Goal: Information Seeking & Learning: Learn about a topic

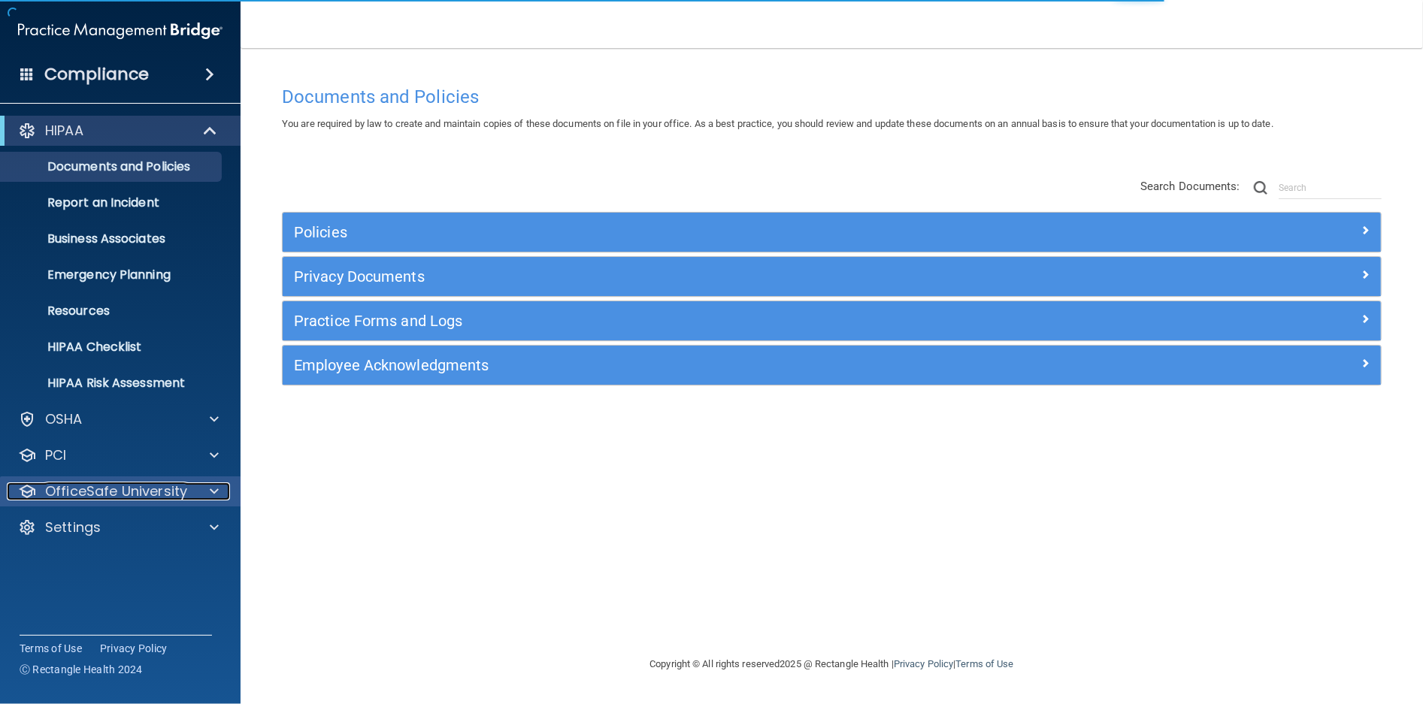
click at [96, 487] on p "OfficeSafe University" at bounding box center [116, 492] width 142 height 18
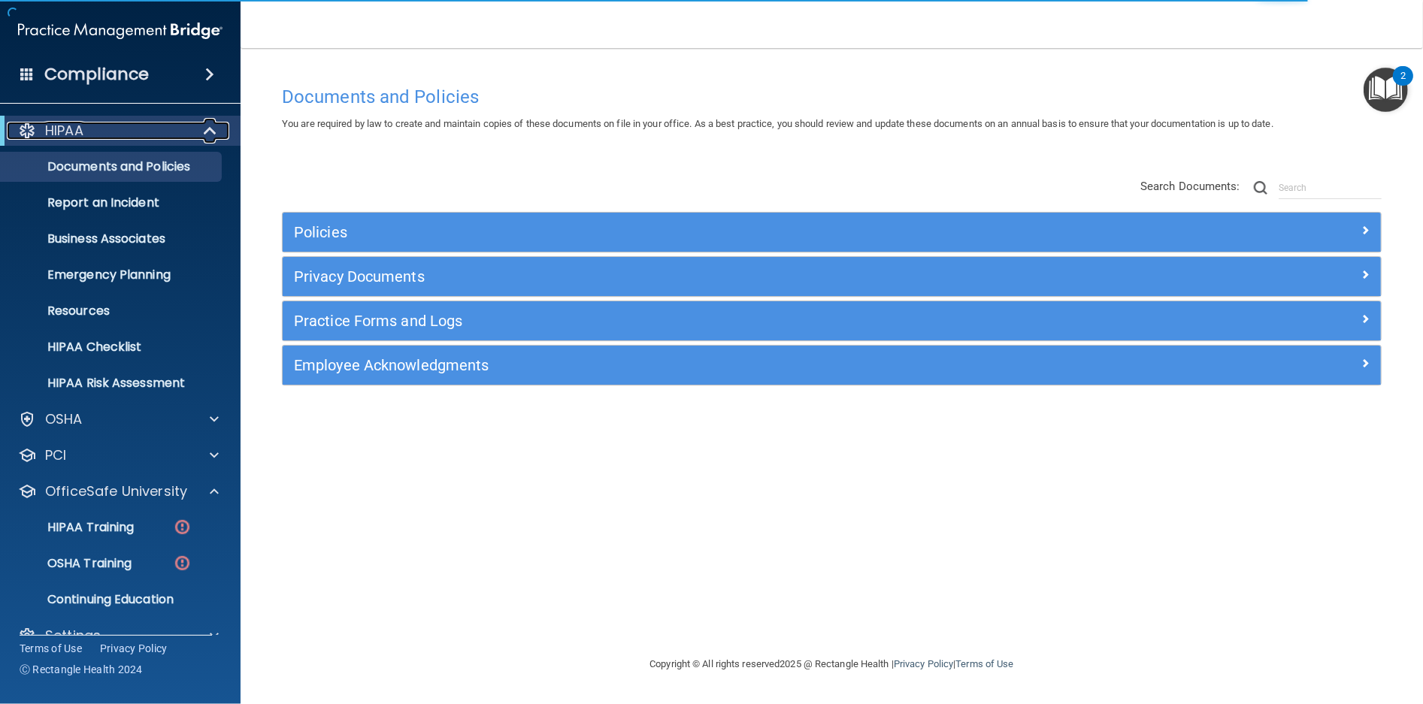
click at [205, 130] on span at bounding box center [211, 131] width 13 height 18
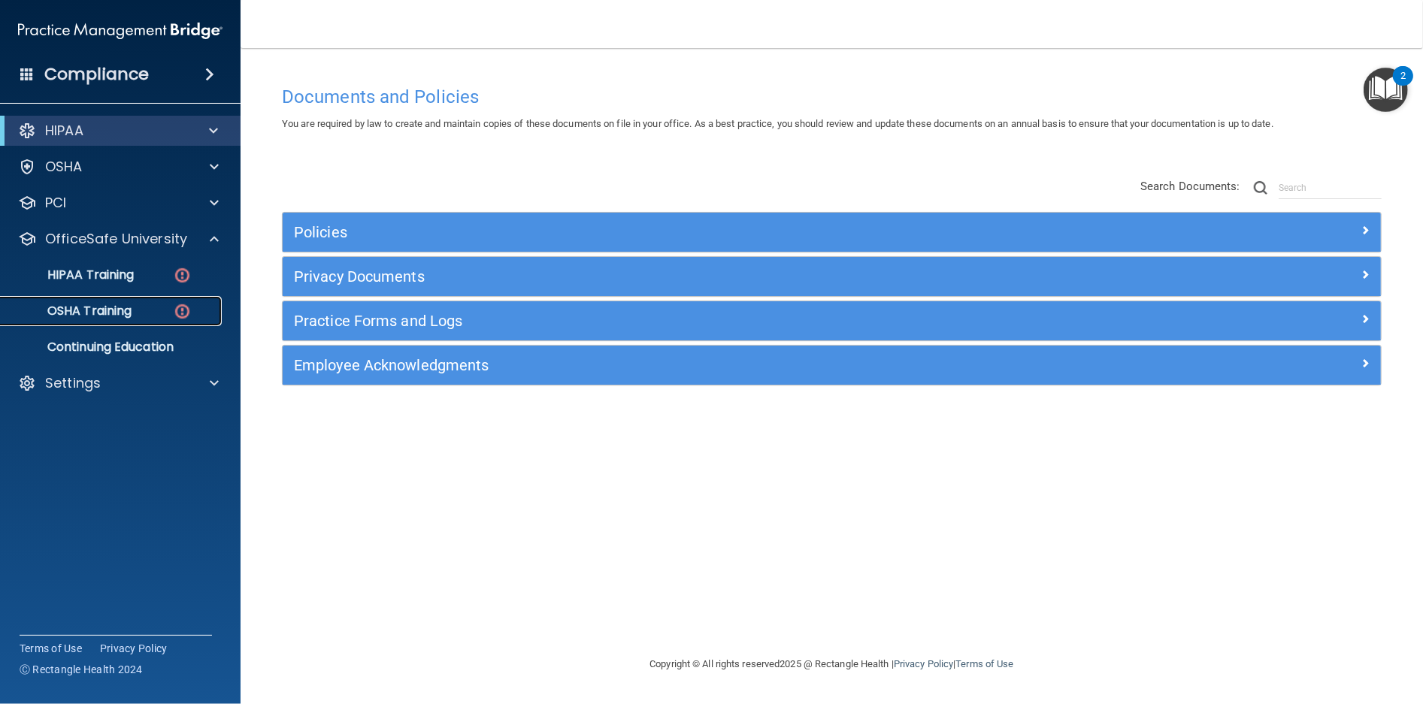
click at [111, 313] on p "OSHA Training" at bounding box center [71, 311] width 122 height 15
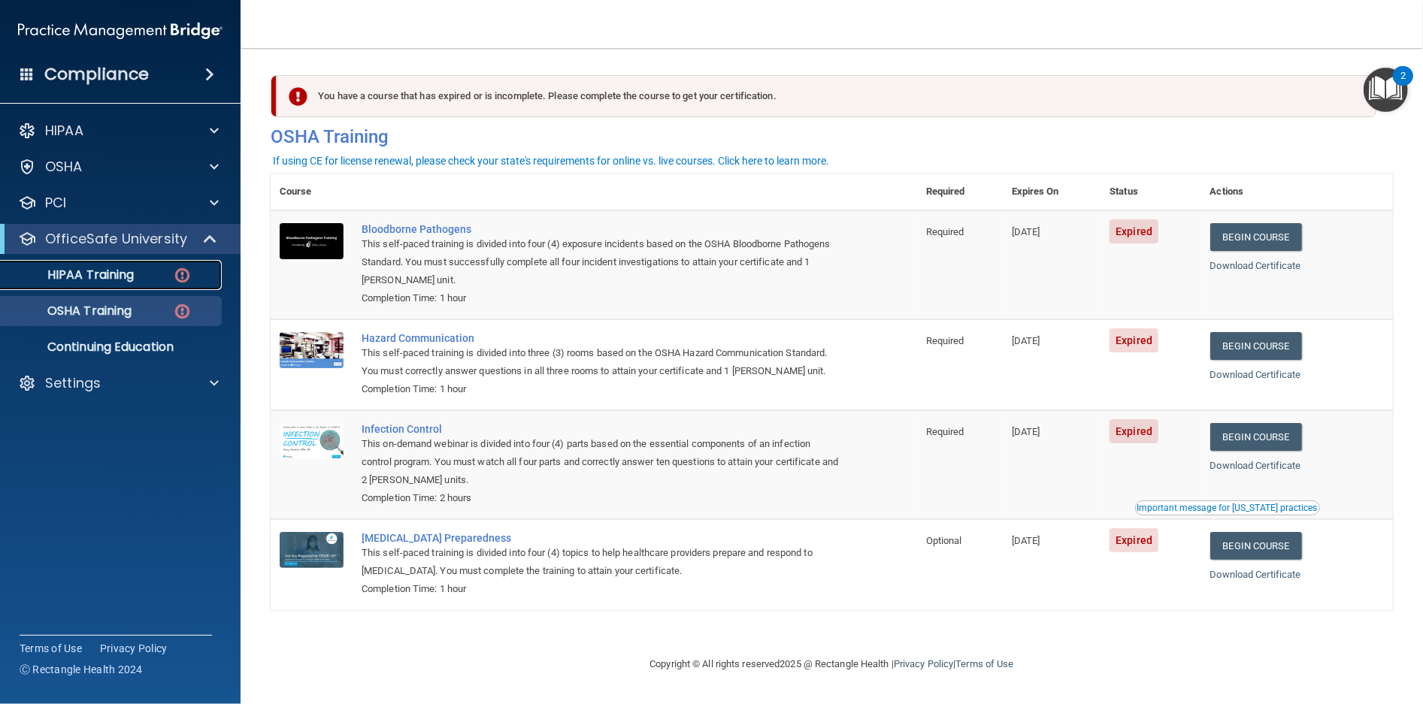
click at [108, 274] on p "HIPAA Training" at bounding box center [72, 275] width 124 height 15
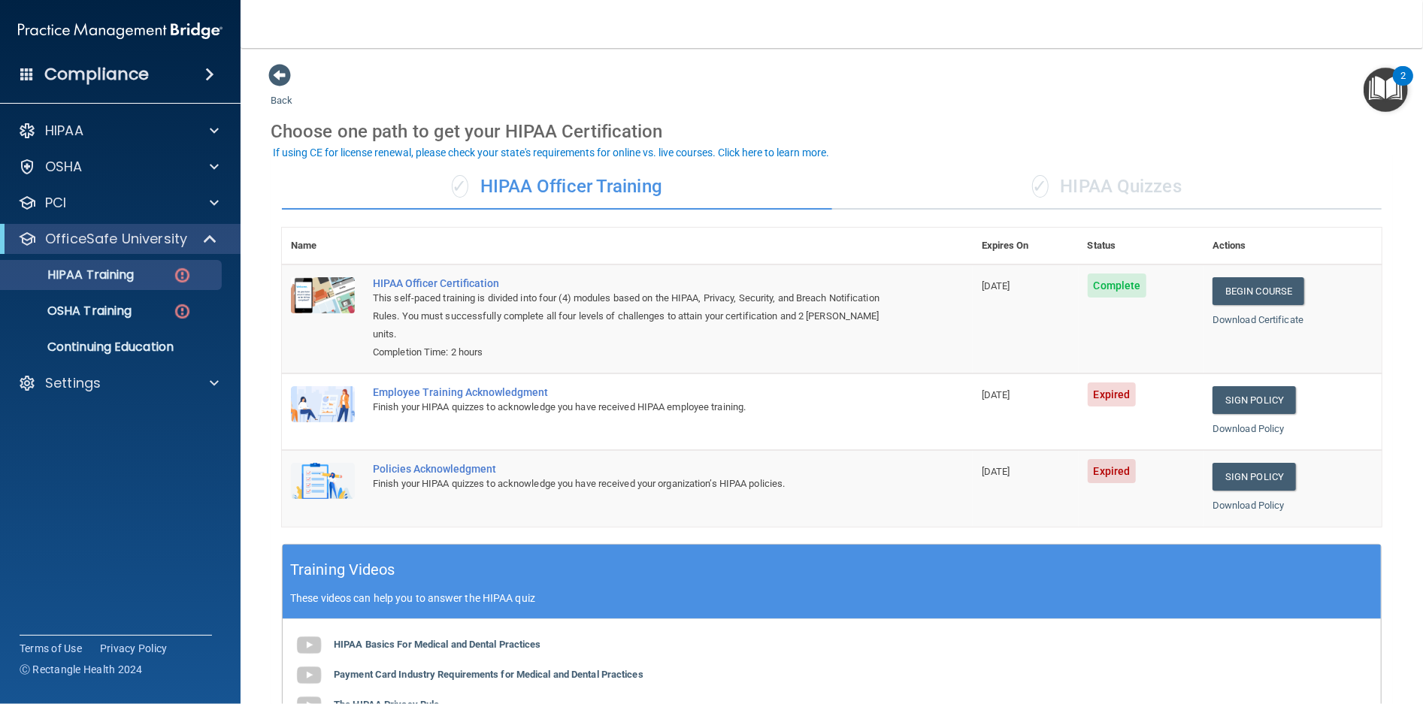
click at [1131, 181] on div "✓ HIPAA Quizzes" at bounding box center [1107, 187] width 550 height 45
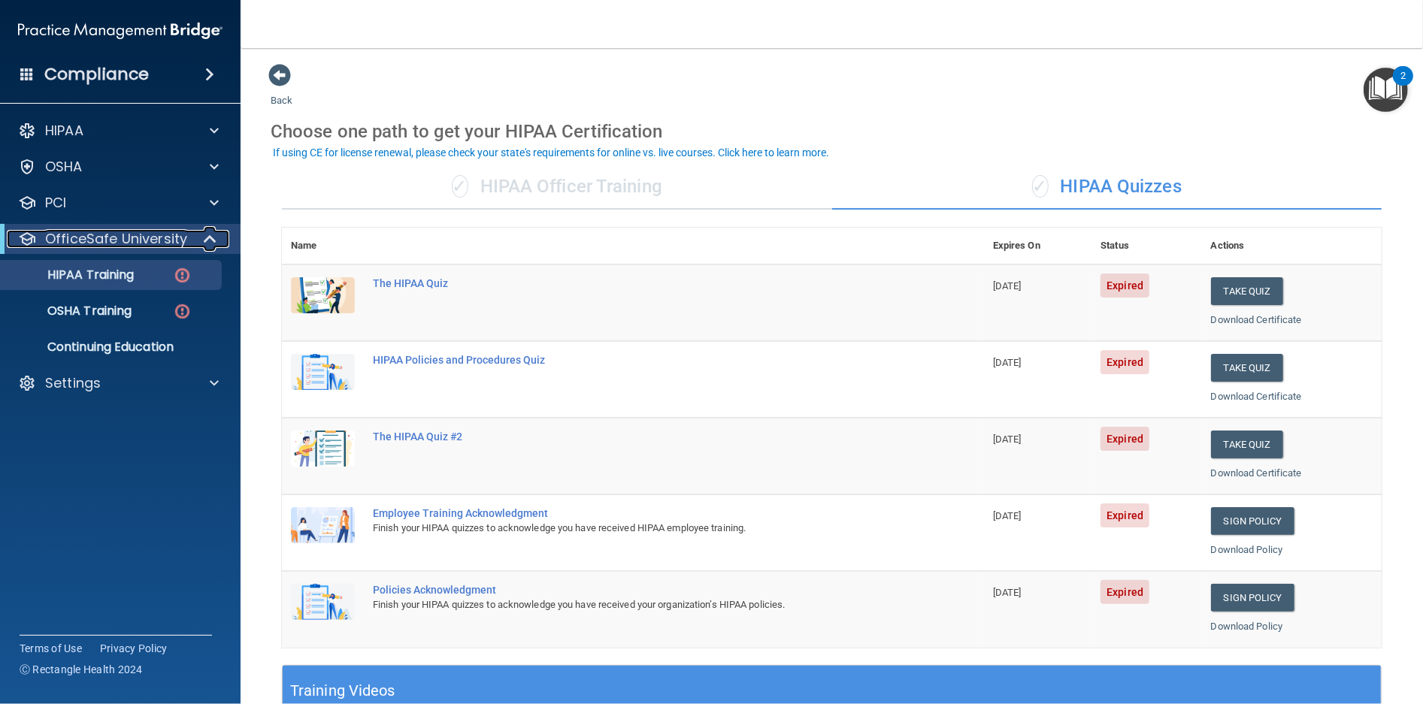
click at [212, 237] on span at bounding box center [211, 239] width 13 height 18
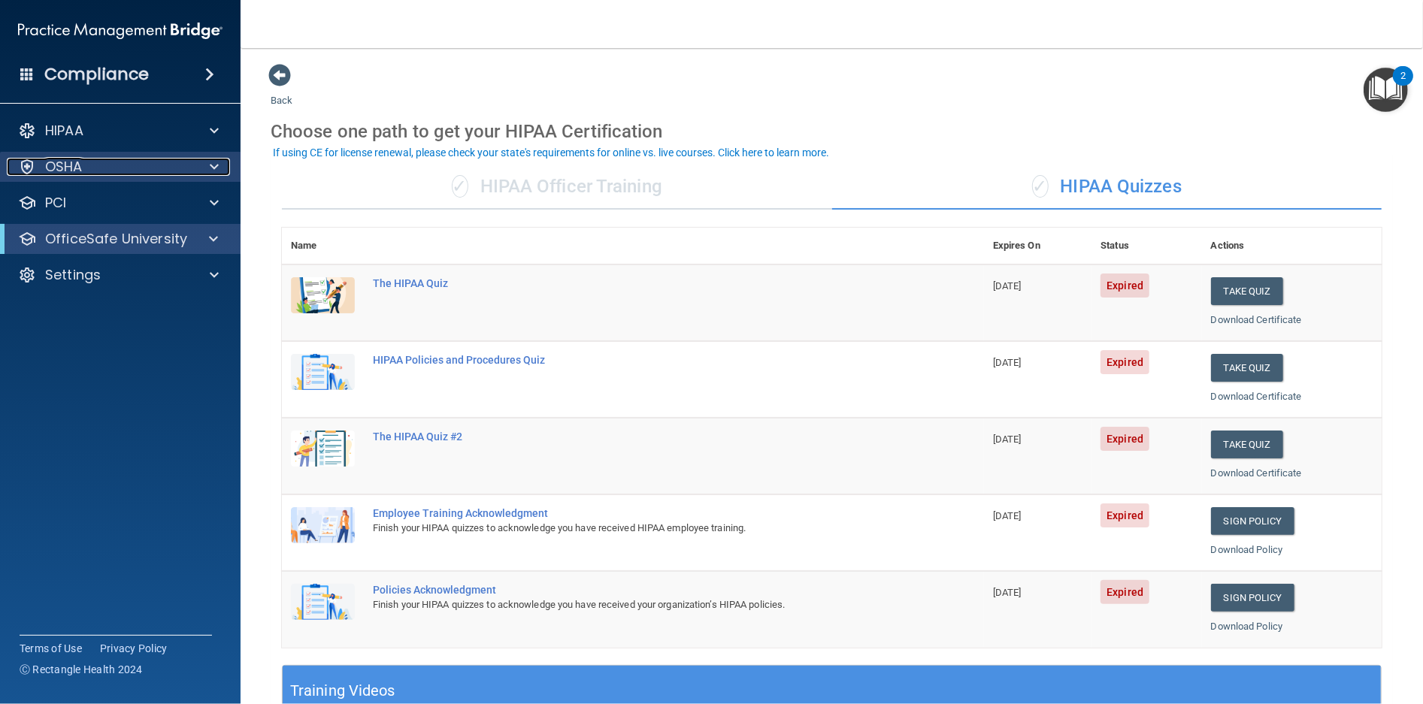
click at [216, 169] on span at bounding box center [214, 167] width 9 height 18
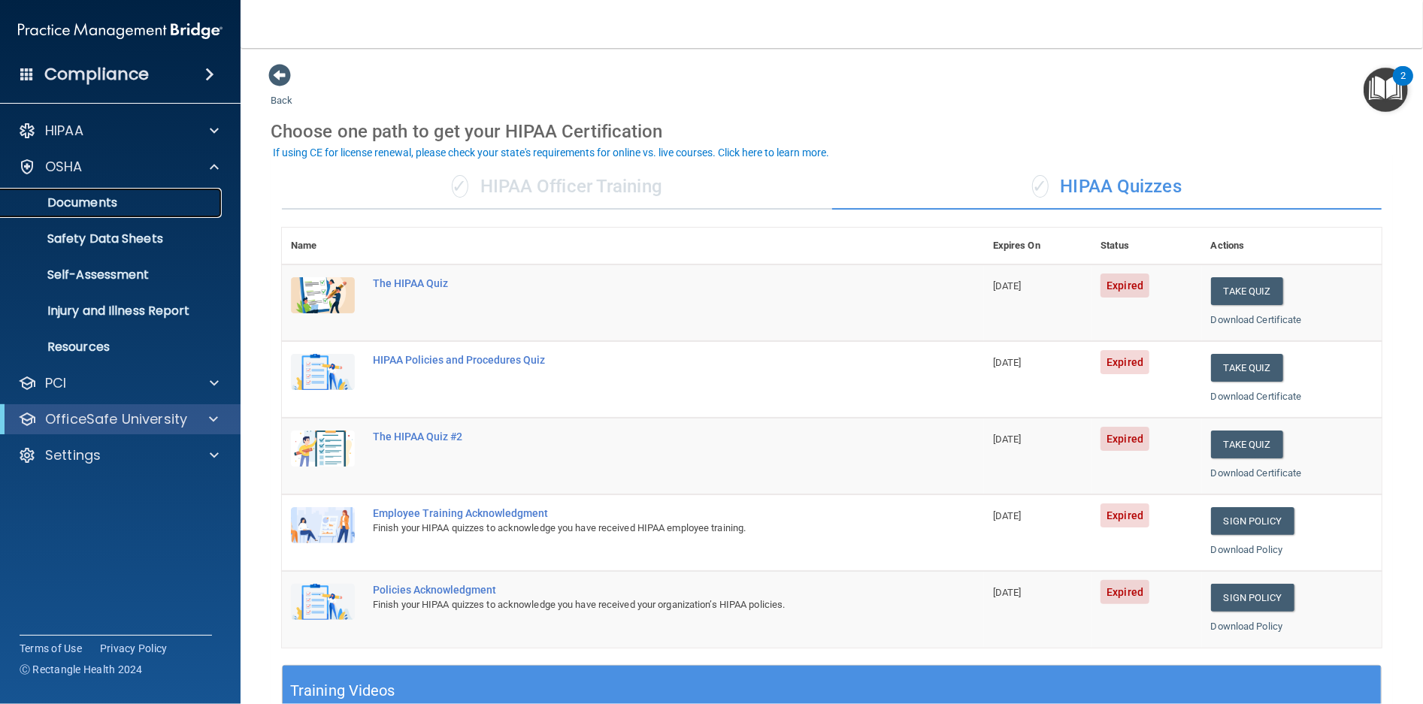
click at [134, 201] on p "Documents" at bounding box center [112, 202] width 205 height 15
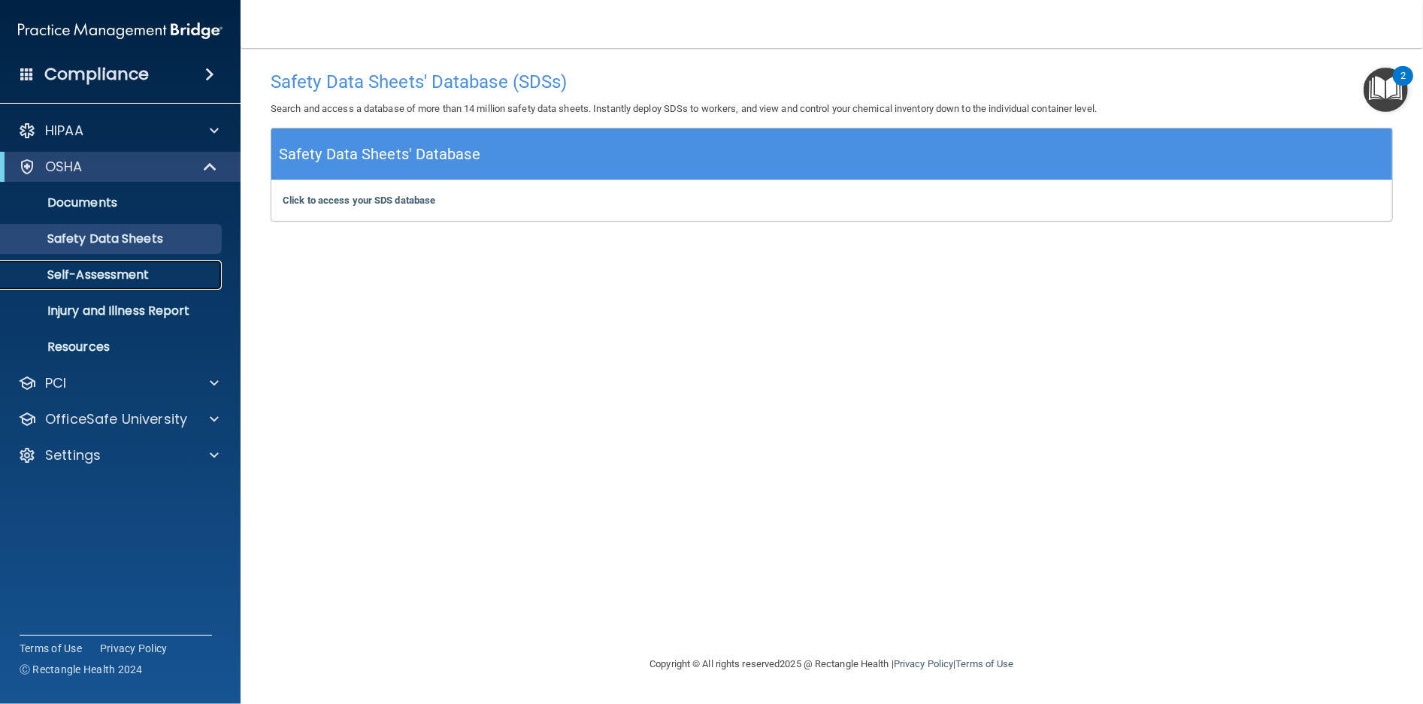
click at [115, 268] on p "Self-Assessment" at bounding box center [112, 275] width 205 height 15
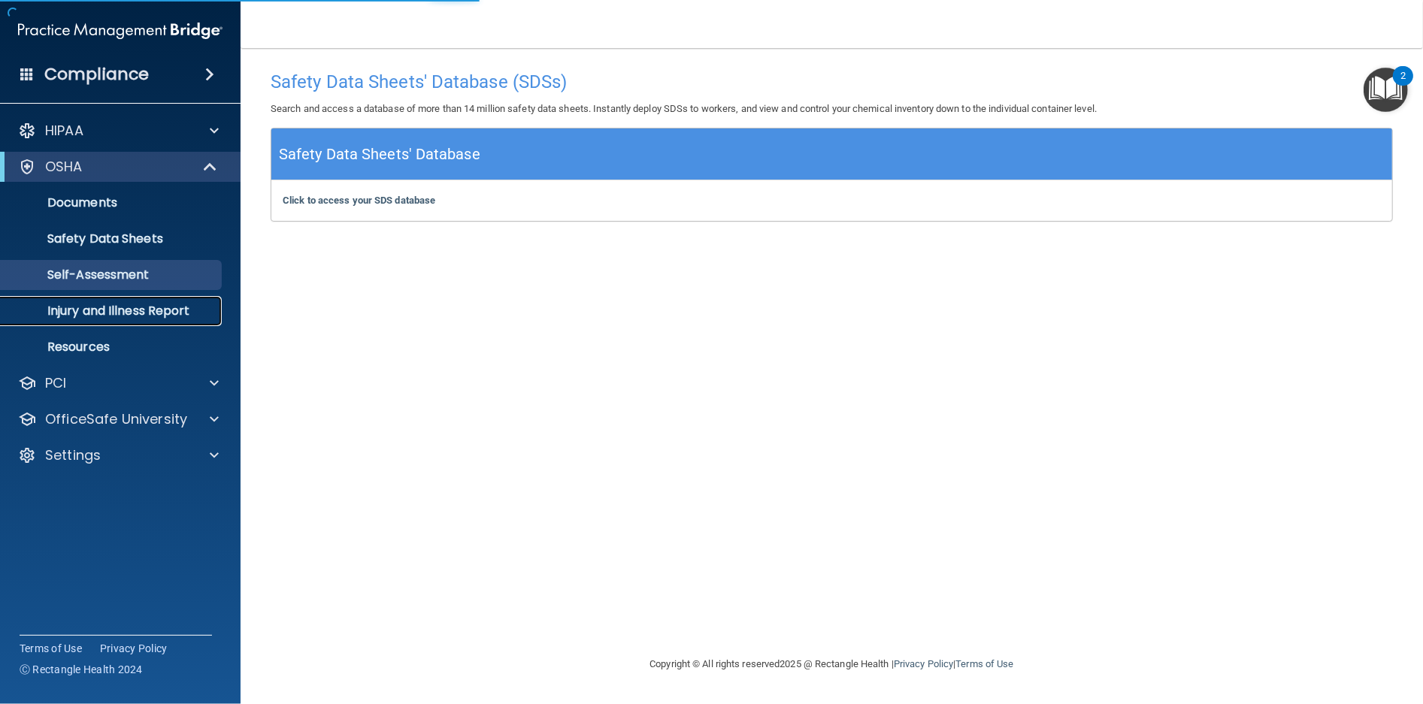
click at [111, 309] on p "Injury and Illness Report" at bounding box center [112, 311] width 205 height 15
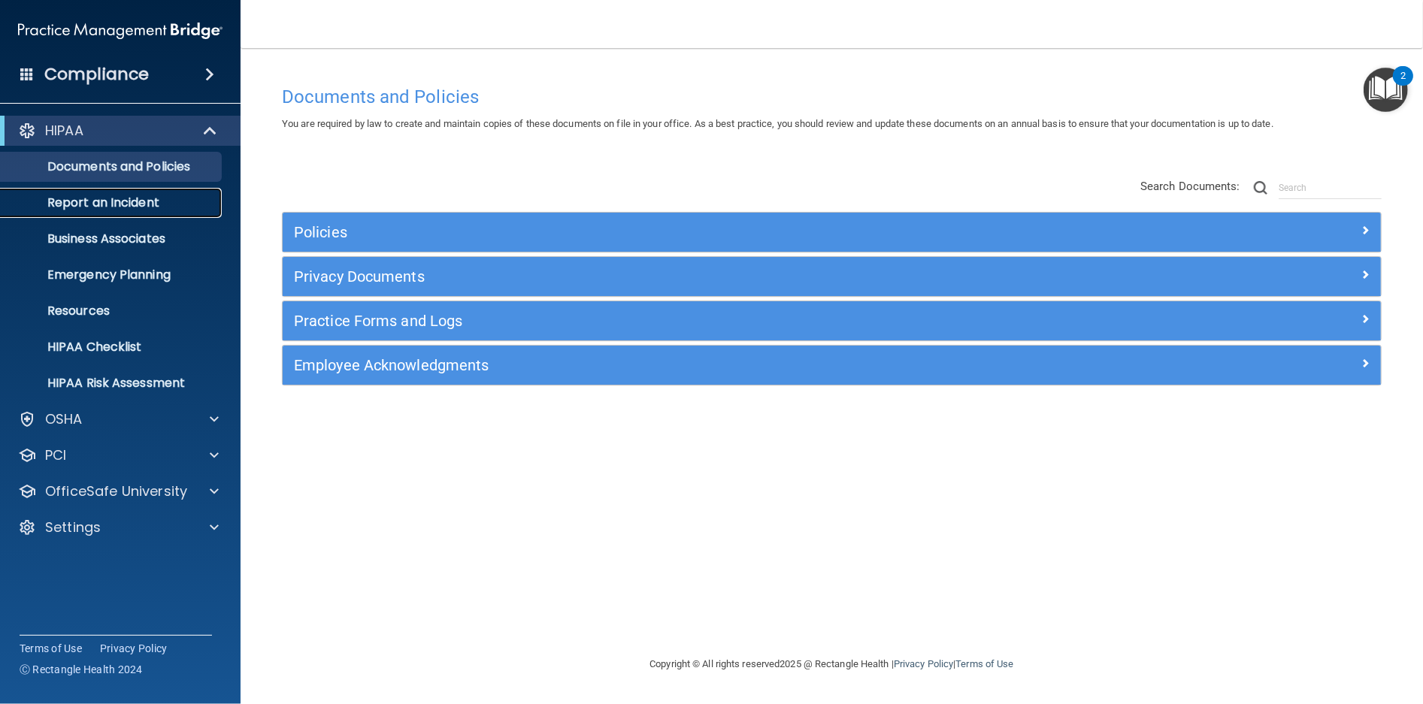
click at [133, 201] on p "Report an Incident" at bounding box center [112, 202] width 205 height 15
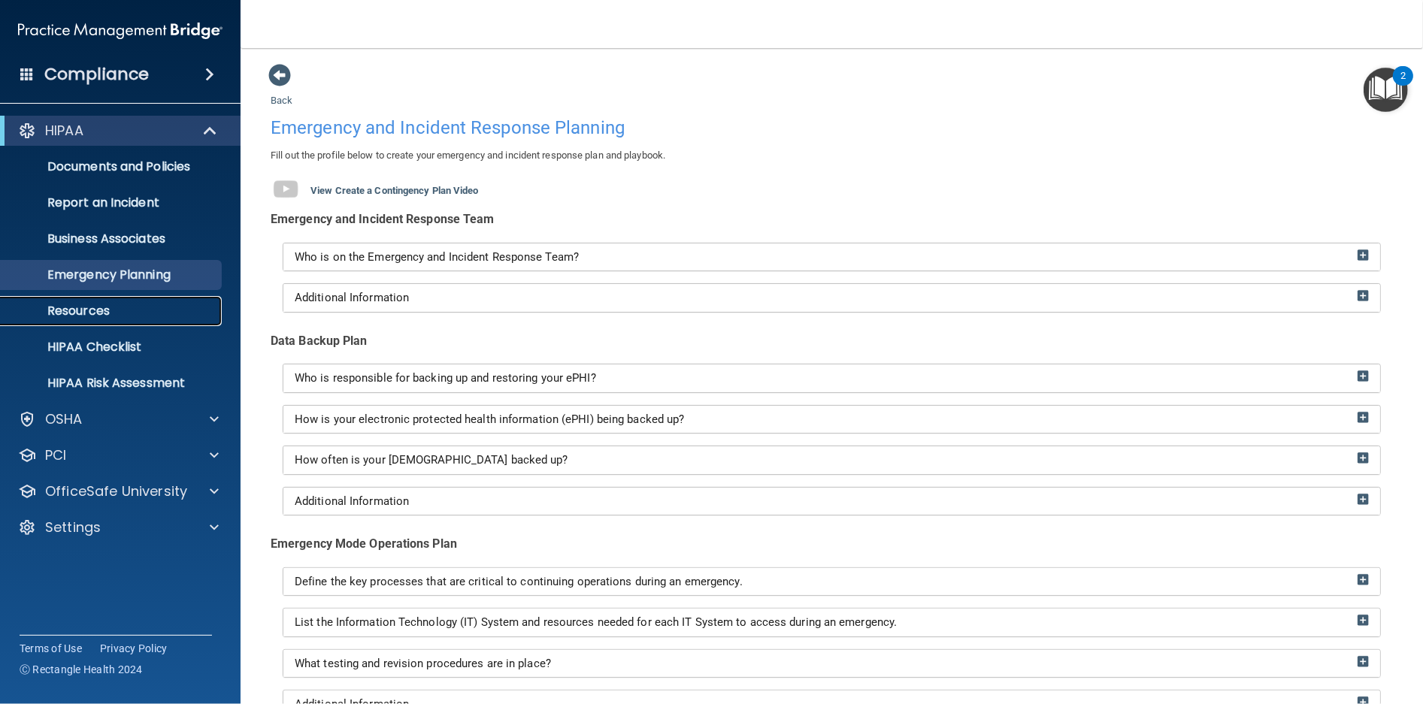
click at [146, 311] on p "Resources" at bounding box center [112, 311] width 205 height 15
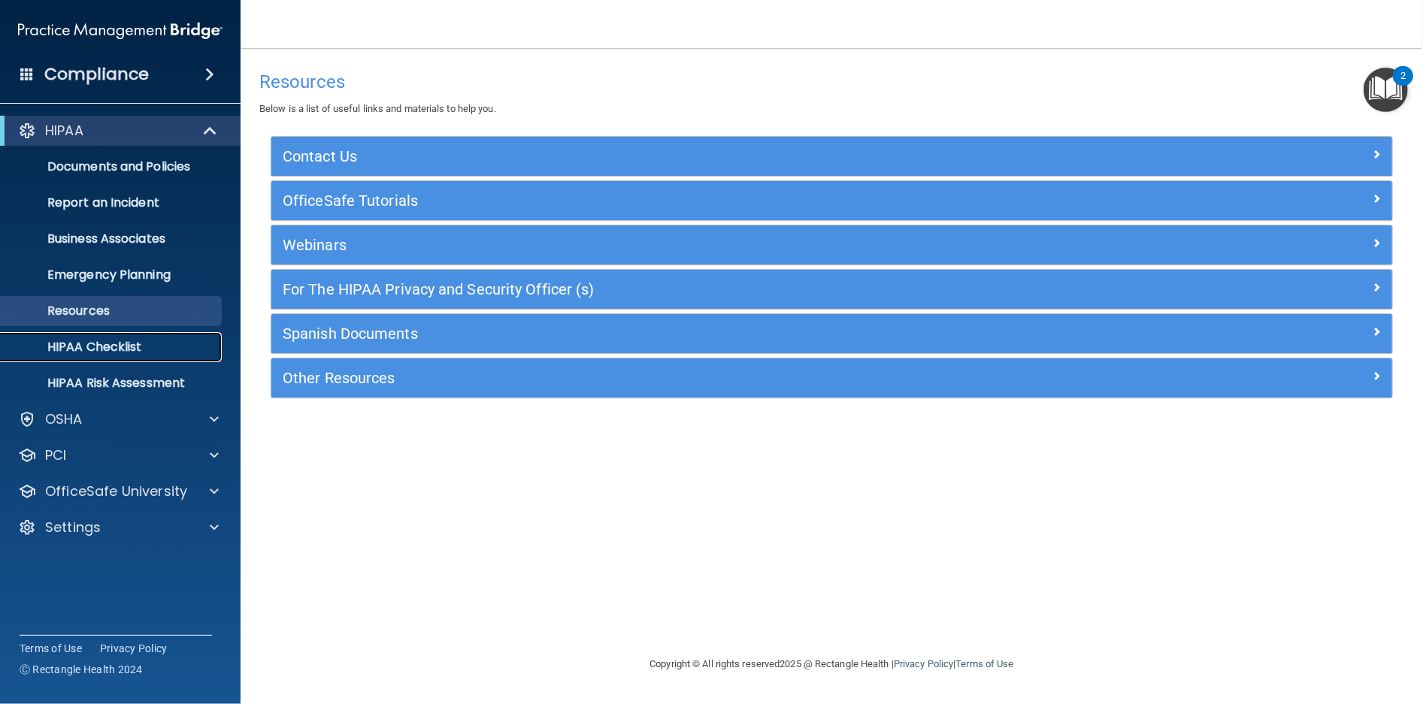
click at [117, 347] on p "HIPAA Checklist" at bounding box center [112, 347] width 205 height 15
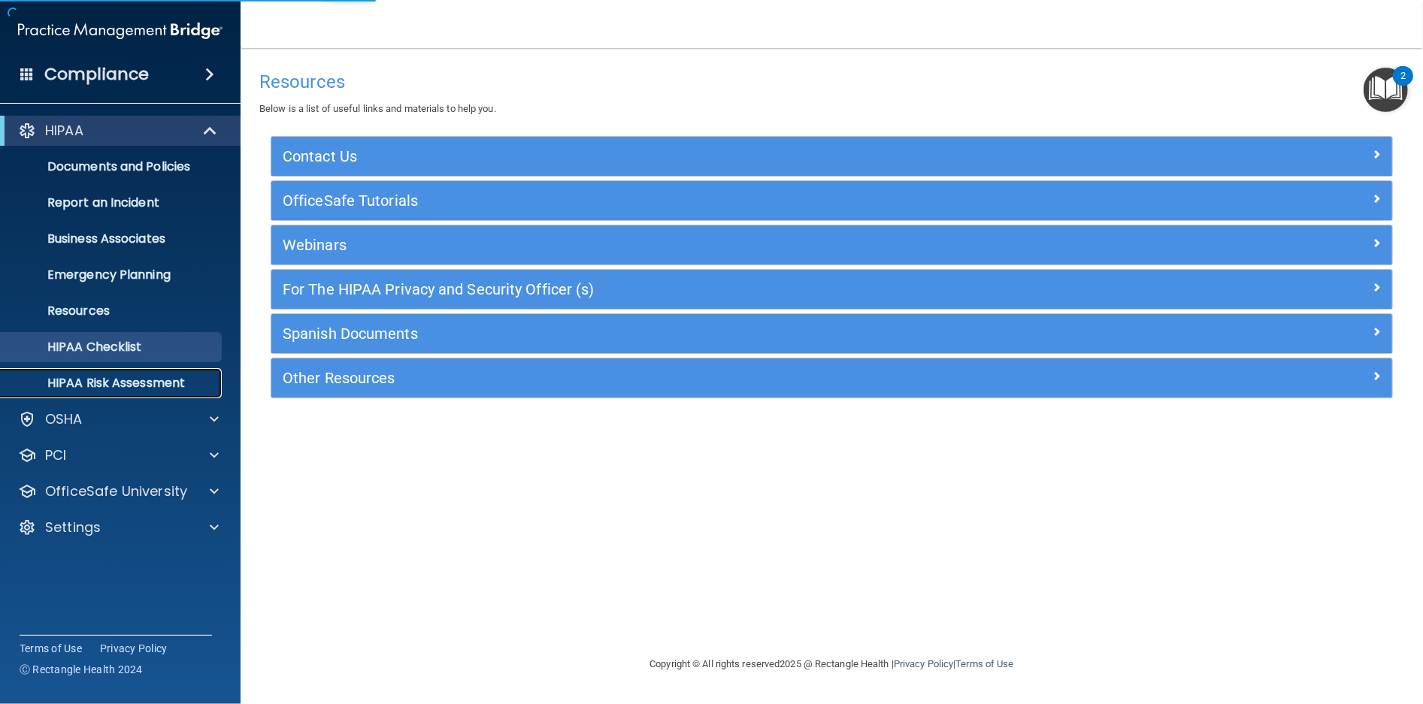
click at [174, 380] on p "HIPAA Risk Assessment" at bounding box center [112, 383] width 205 height 15
